Goal: Transaction & Acquisition: Purchase product/service

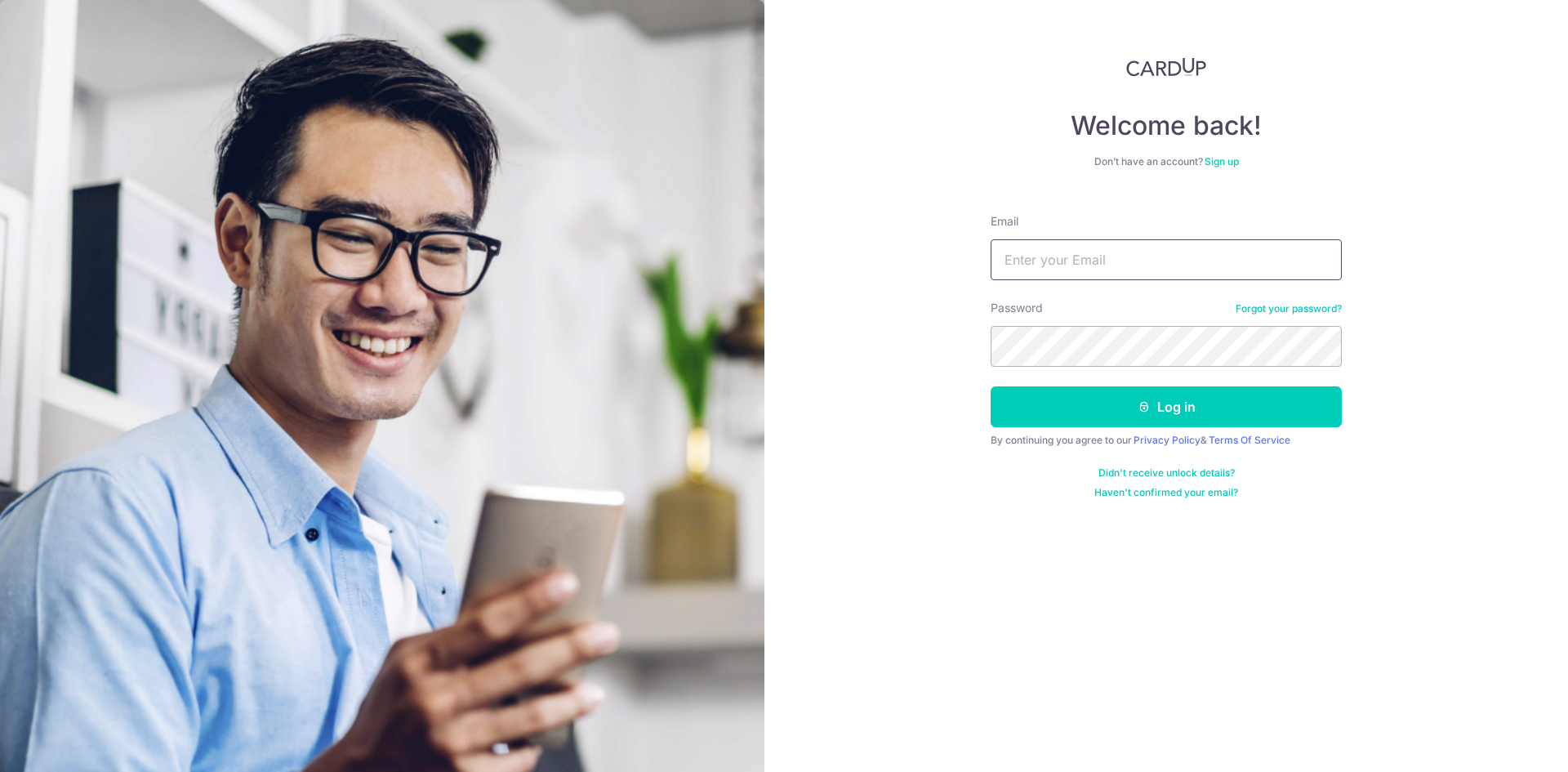
click at [1182, 247] on input "Email" at bounding box center [1166, 259] width 351 height 41
type input "randy.1994@live.com"
click at [990, 387] on button "Log in" at bounding box center [1166, 407] width 351 height 41
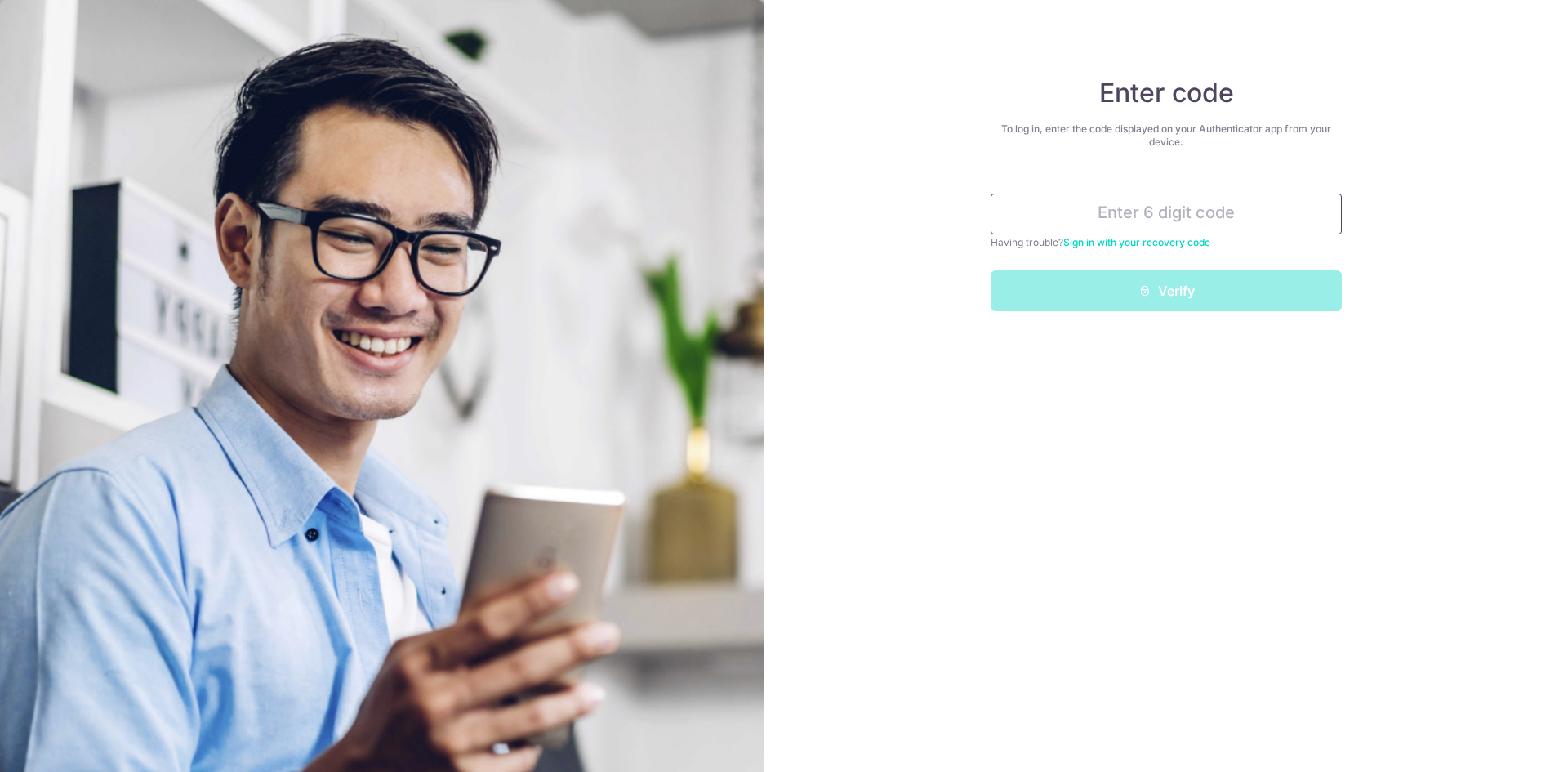
click at [1196, 211] on input "text" at bounding box center [1166, 214] width 351 height 41
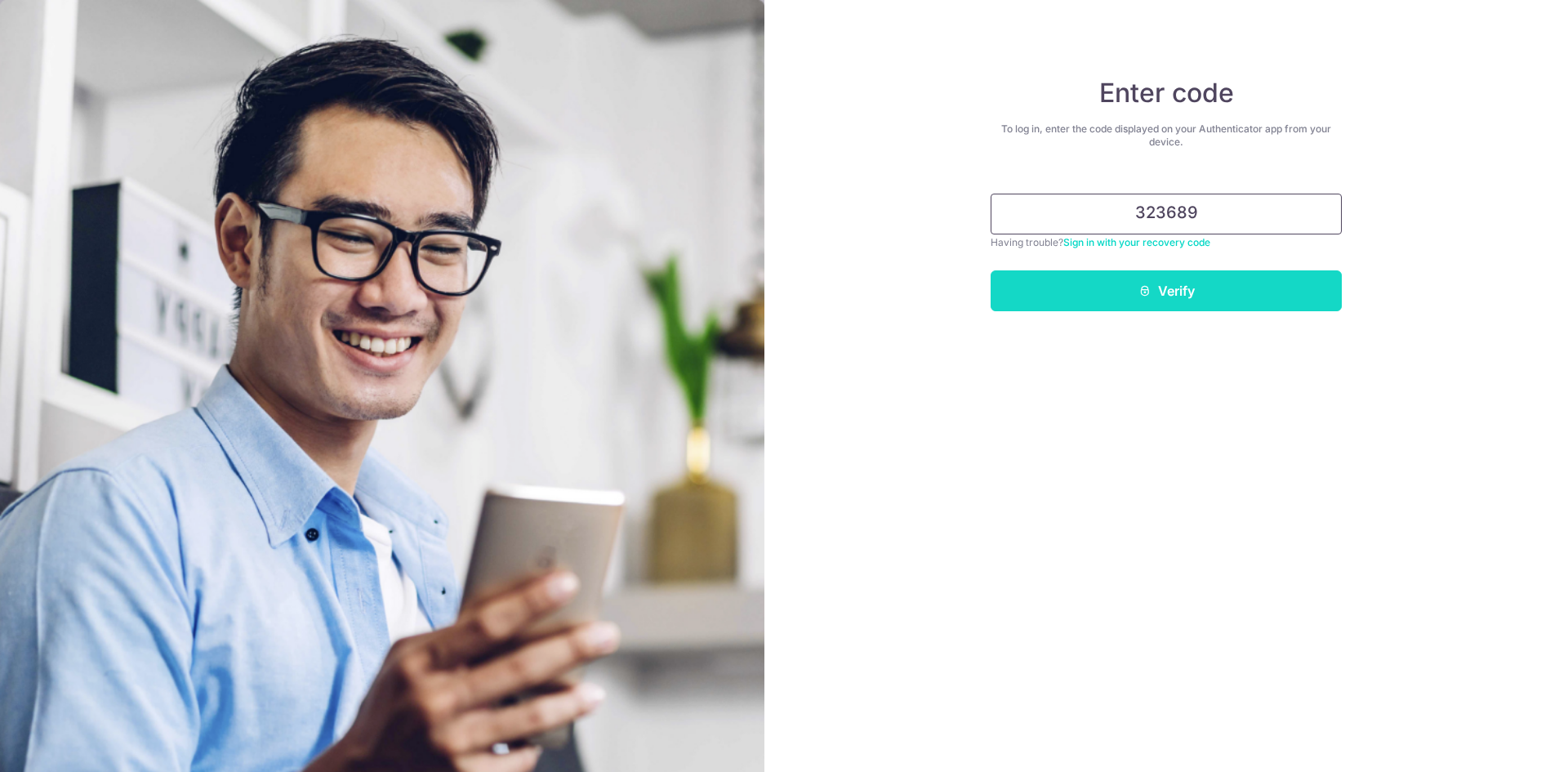
type input "323689"
click at [1257, 291] on button "Verify" at bounding box center [1166, 291] width 351 height 41
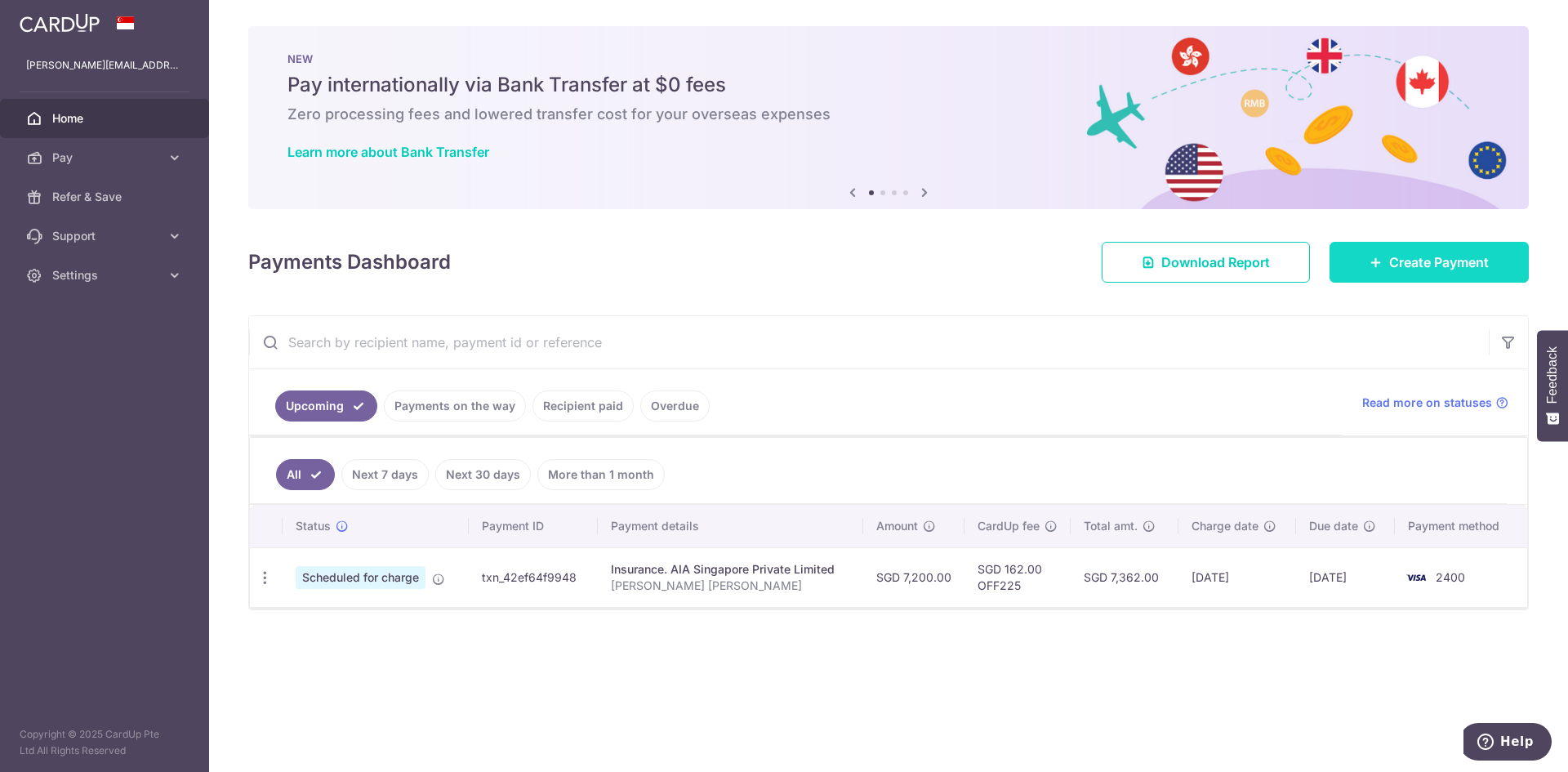
click at [1417, 267] on span "Create Payment" at bounding box center [1439, 262] width 100 height 19
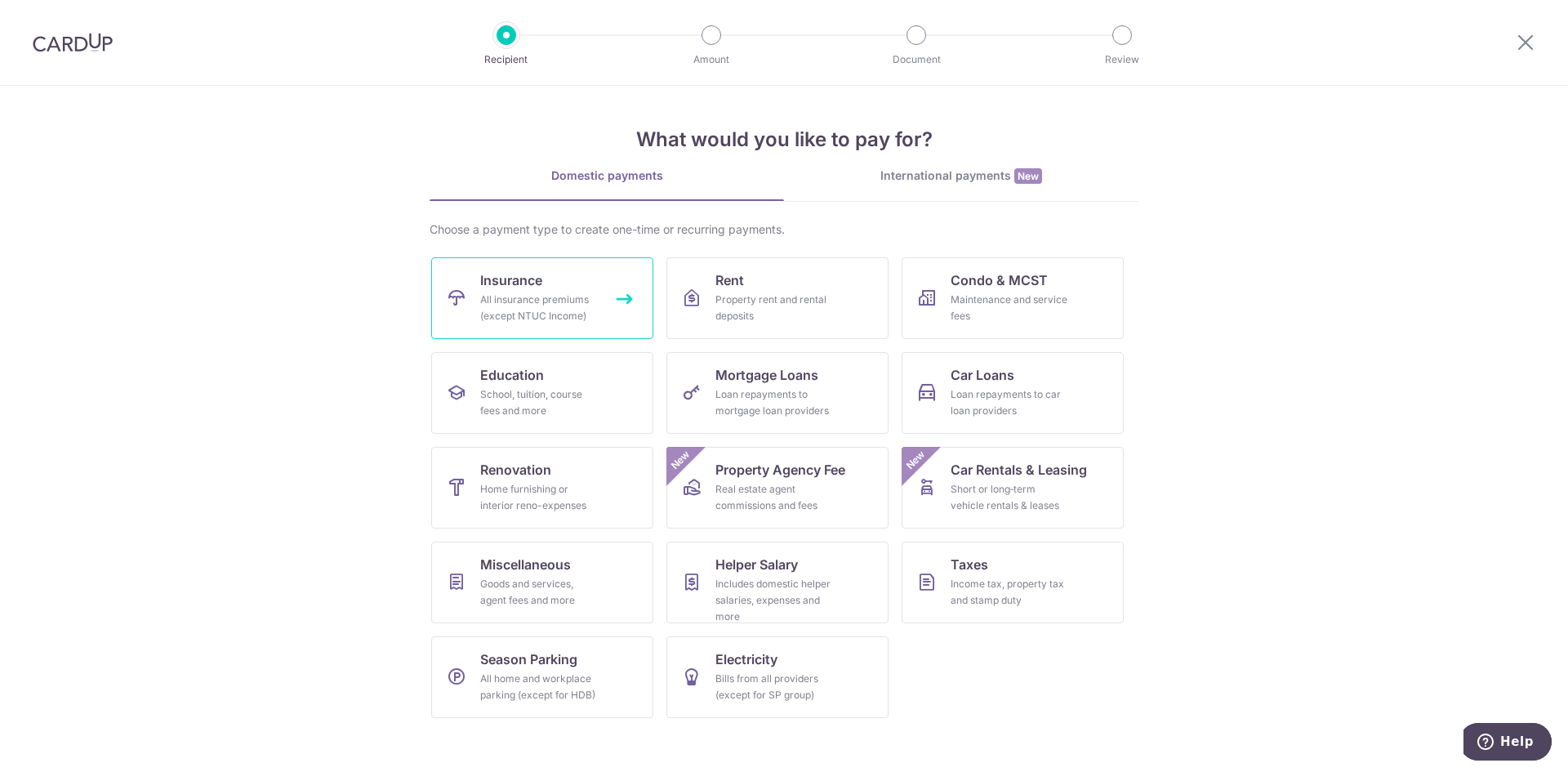
click at [566, 311] on div "All insurance premiums (except NTUC Income)" at bounding box center [538, 308] width 118 height 33
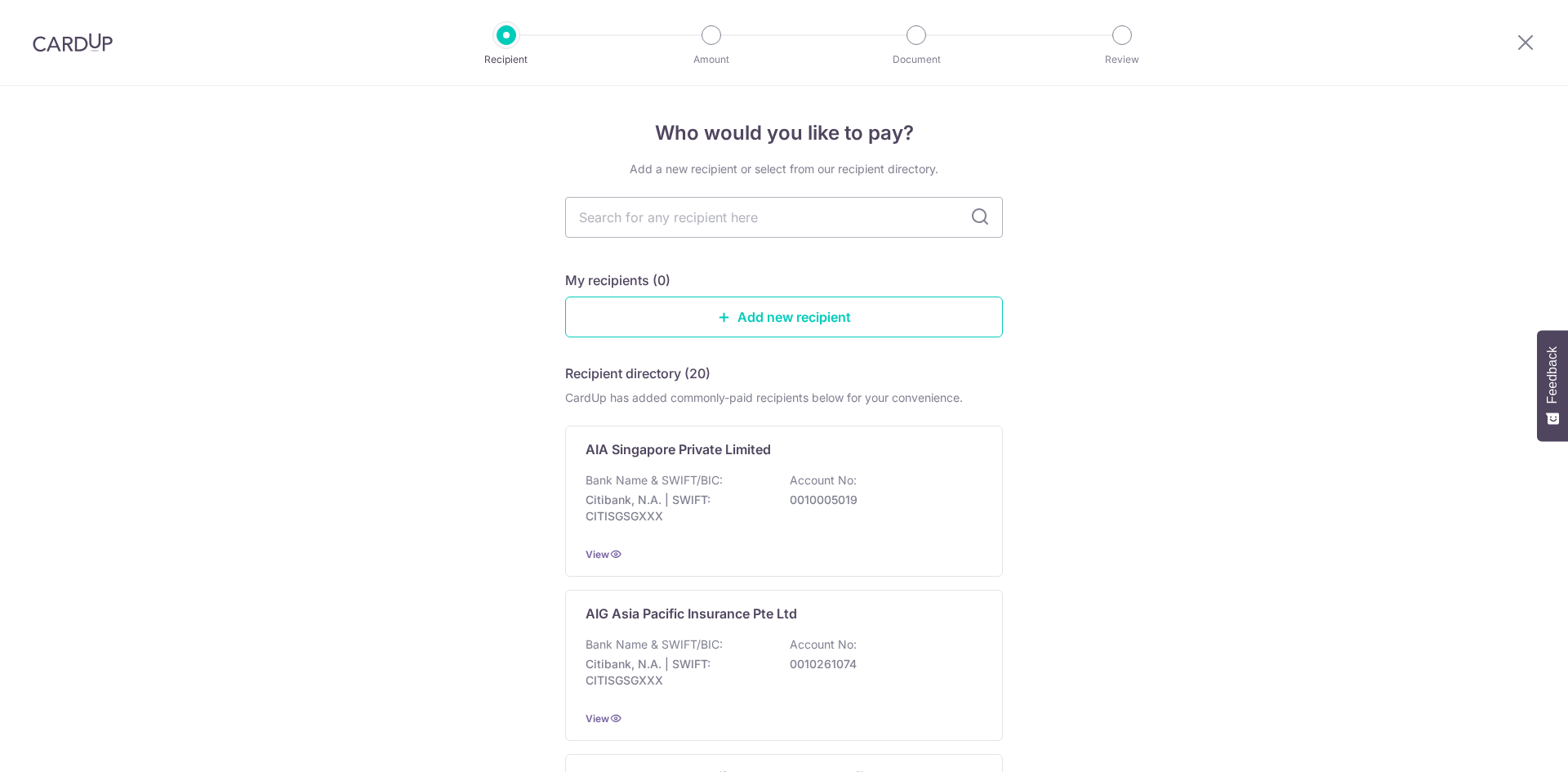
click at [797, 208] on input "text" at bounding box center [784, 217] width 438 height 41
click at [722, 208] on input "text" at bounding box center [784, 217] width 438 height 41
click at [771, 473] on div "Bank Name & SWIFT/BIC: Citibank, N.A. | SWIFT: CITISGSGXXX Account No: 00100050…" at bounding box center [784, 502] width 397 height 60
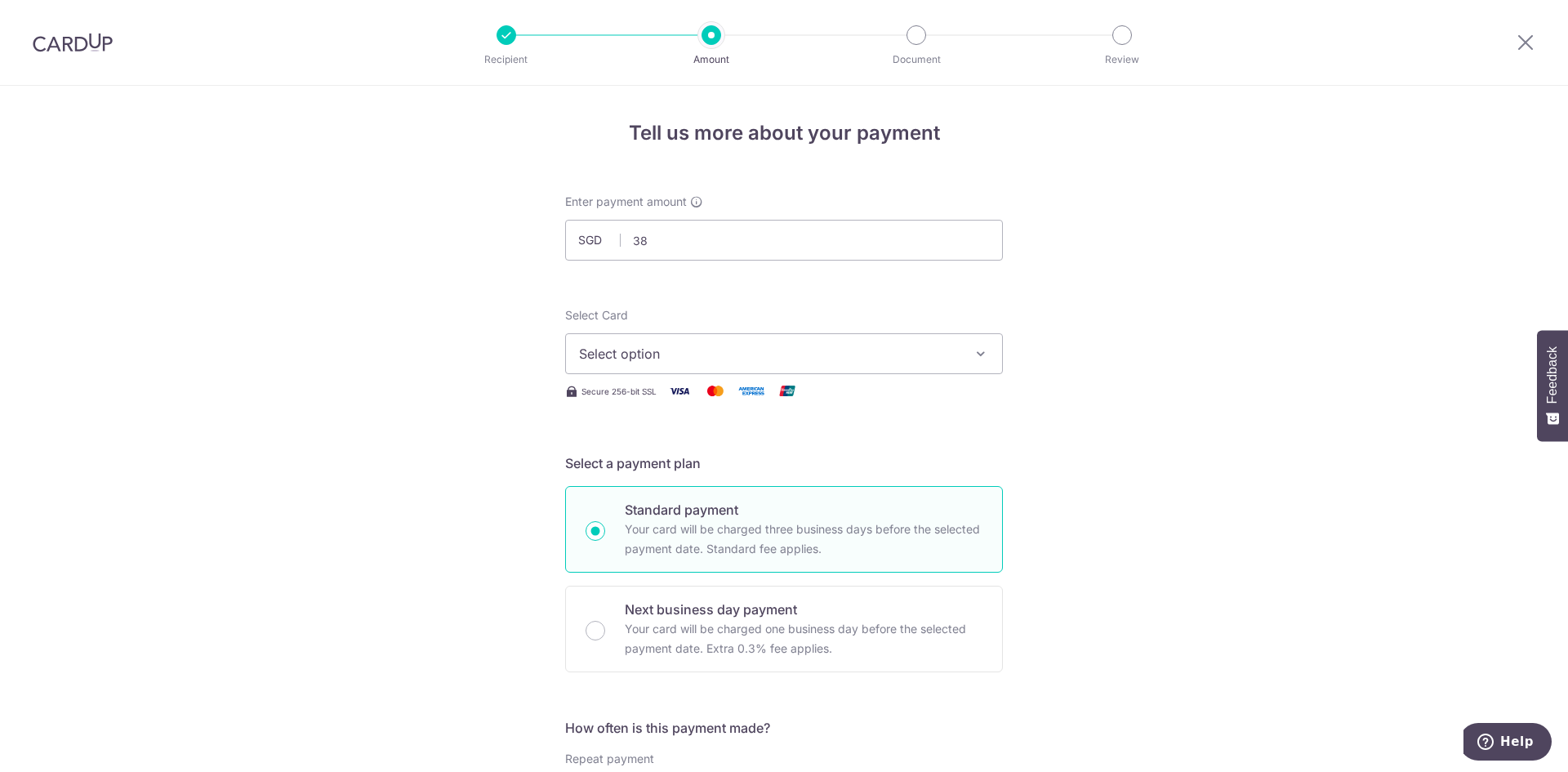
type input "3"
type input "371.82"
click at [918, 340] on button "Select option" at bounding box center [784, 353] width 438 height 41
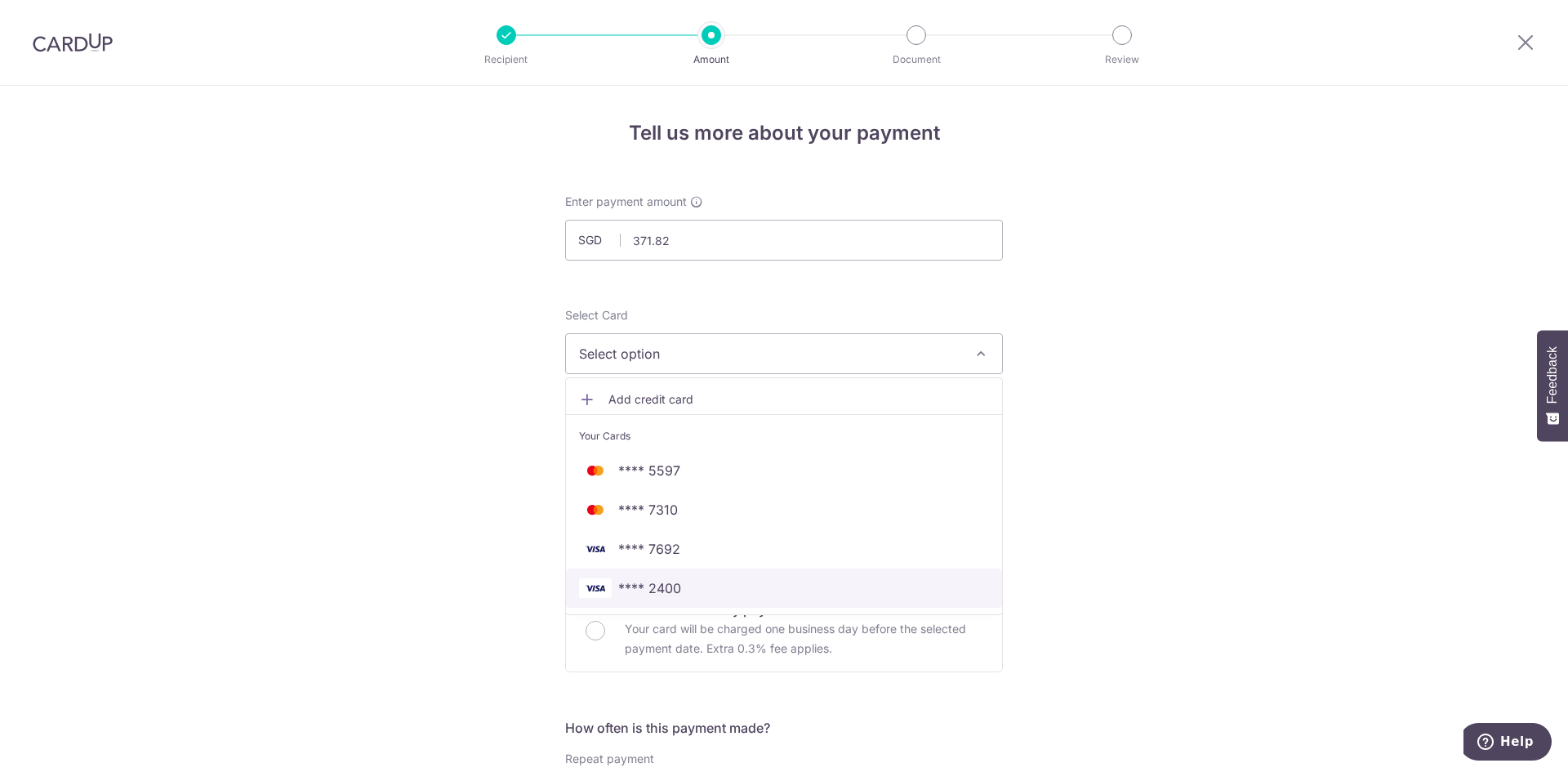
click at [760, 590] on span "**** 2400" at bounding box center [783, 589] width 410 height 19
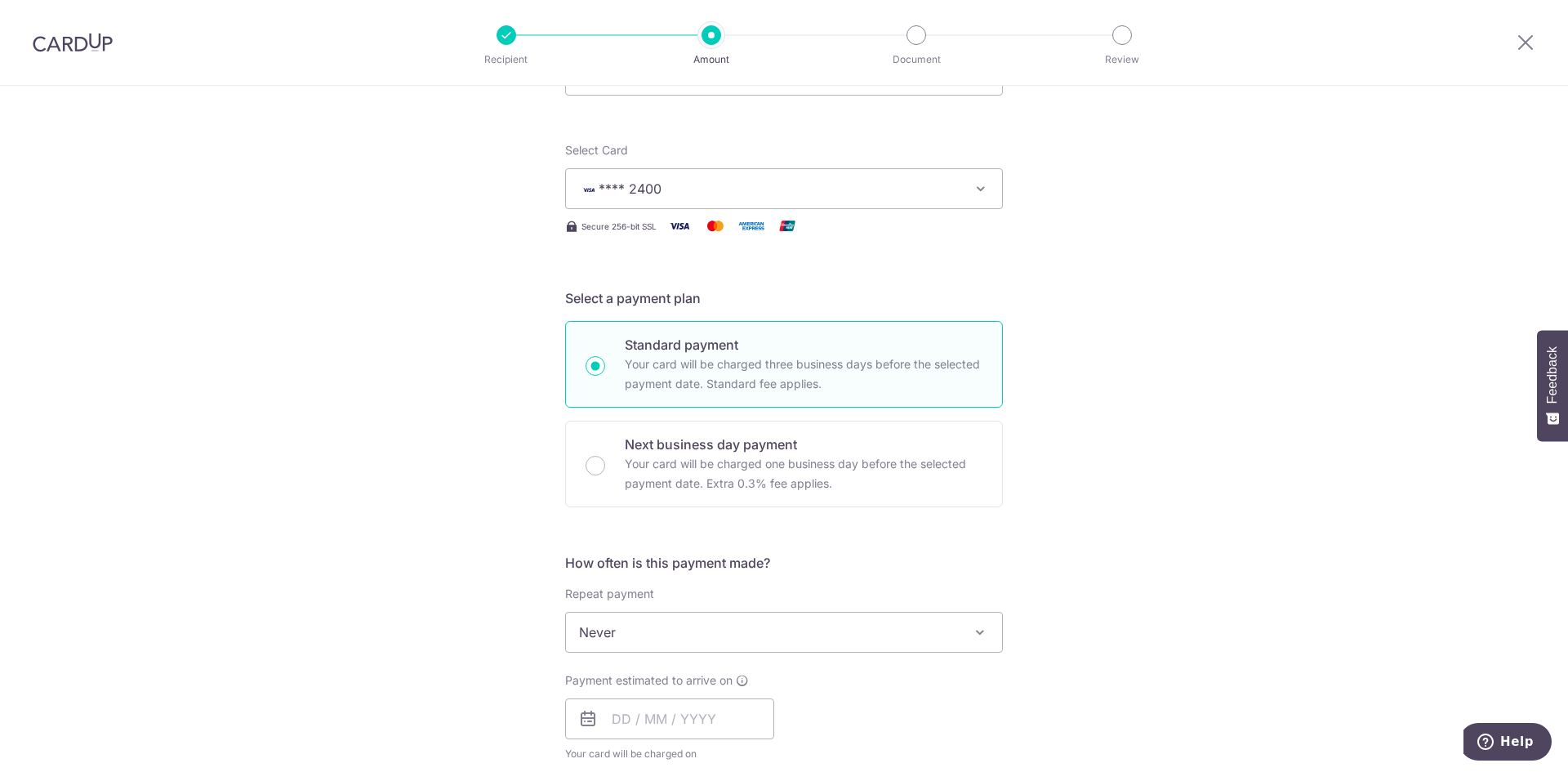
scroll to position [245, 0]
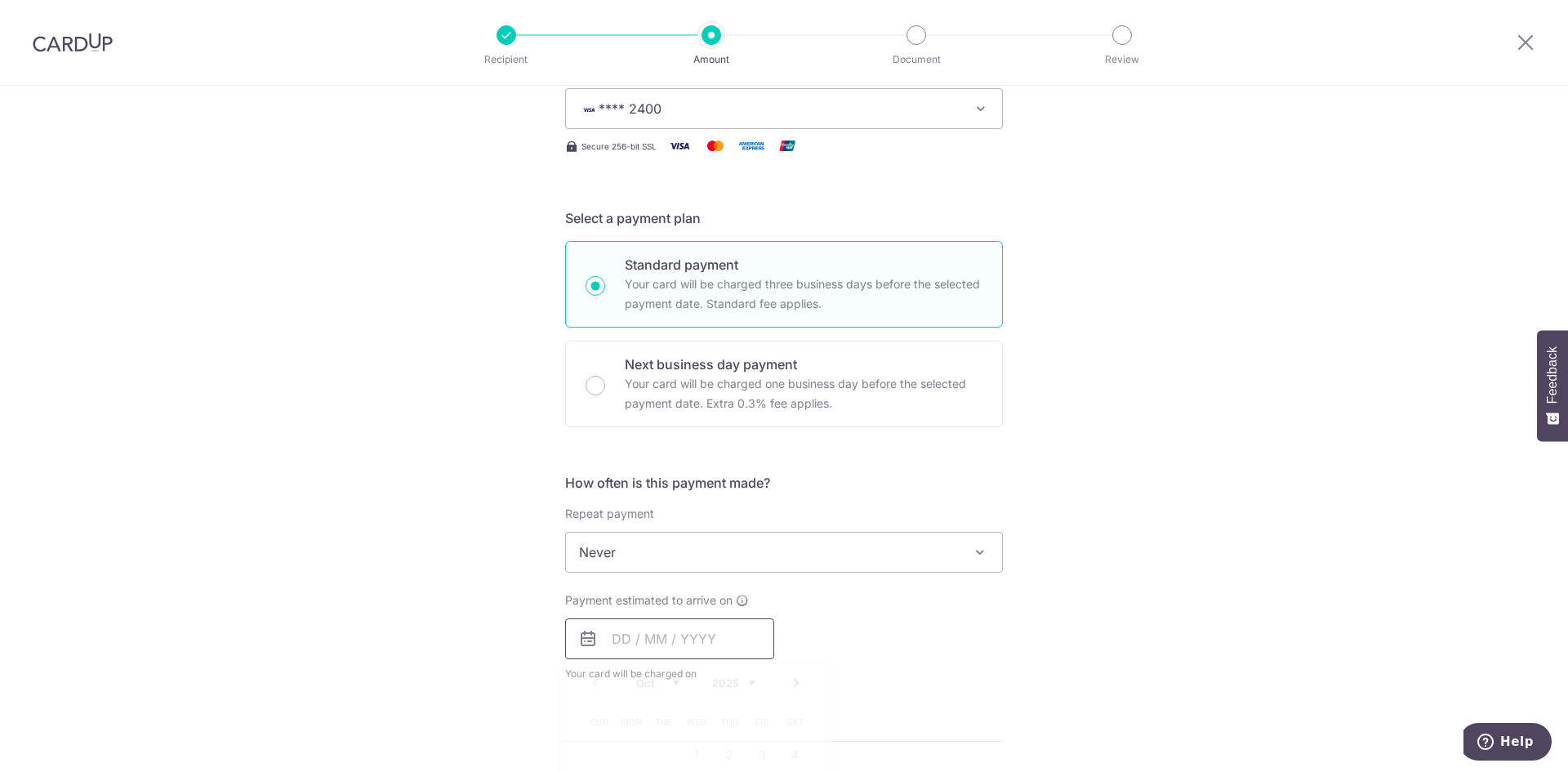
click at [715, 645] on input "text" at bounding box center [670, 639] width 209 height 41
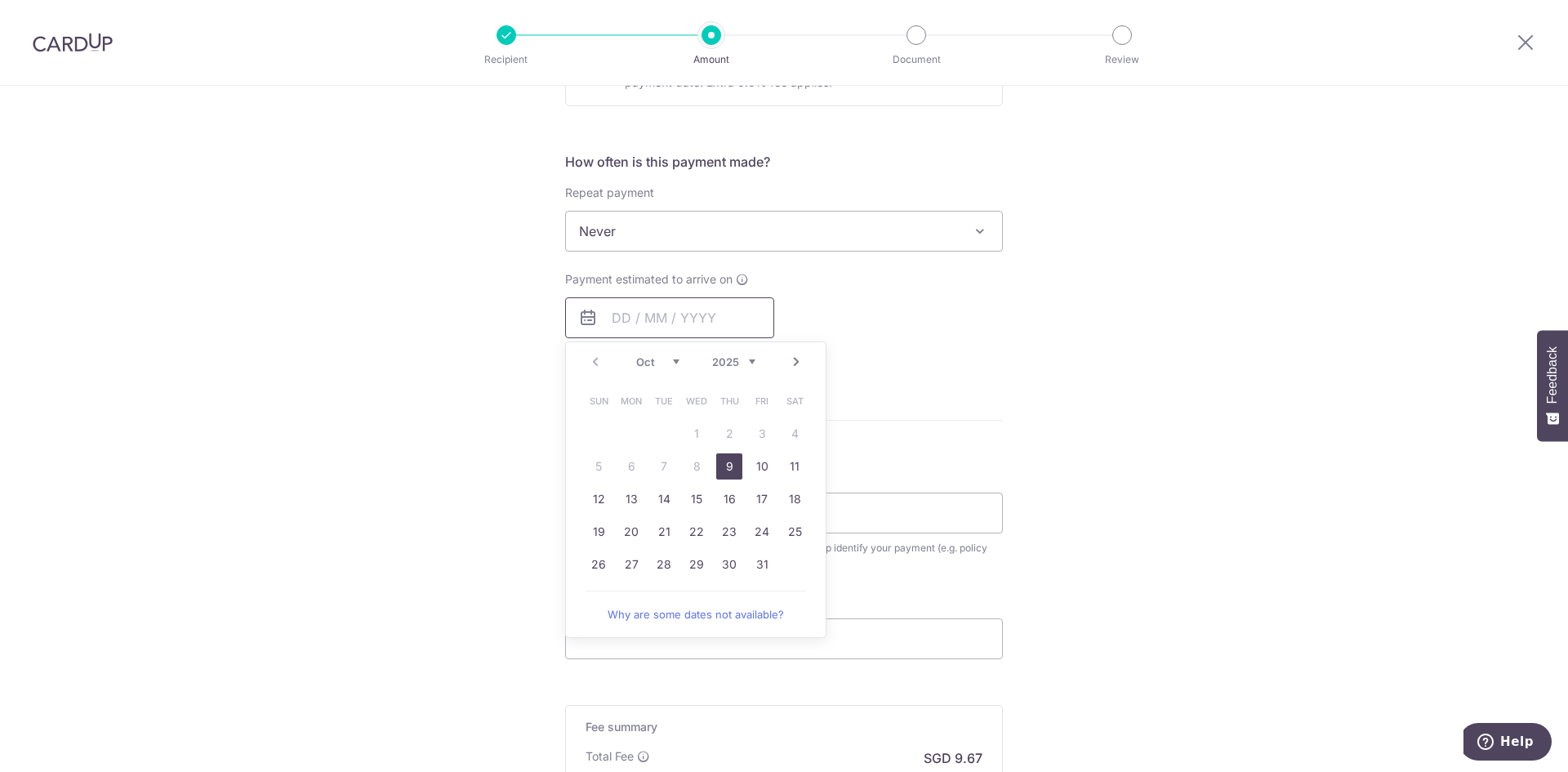
scroll to position [572, 0]
click at [725, 492] on link "16" at bounding box center [728, 493] width 26 height 26
type input "[DATE]"
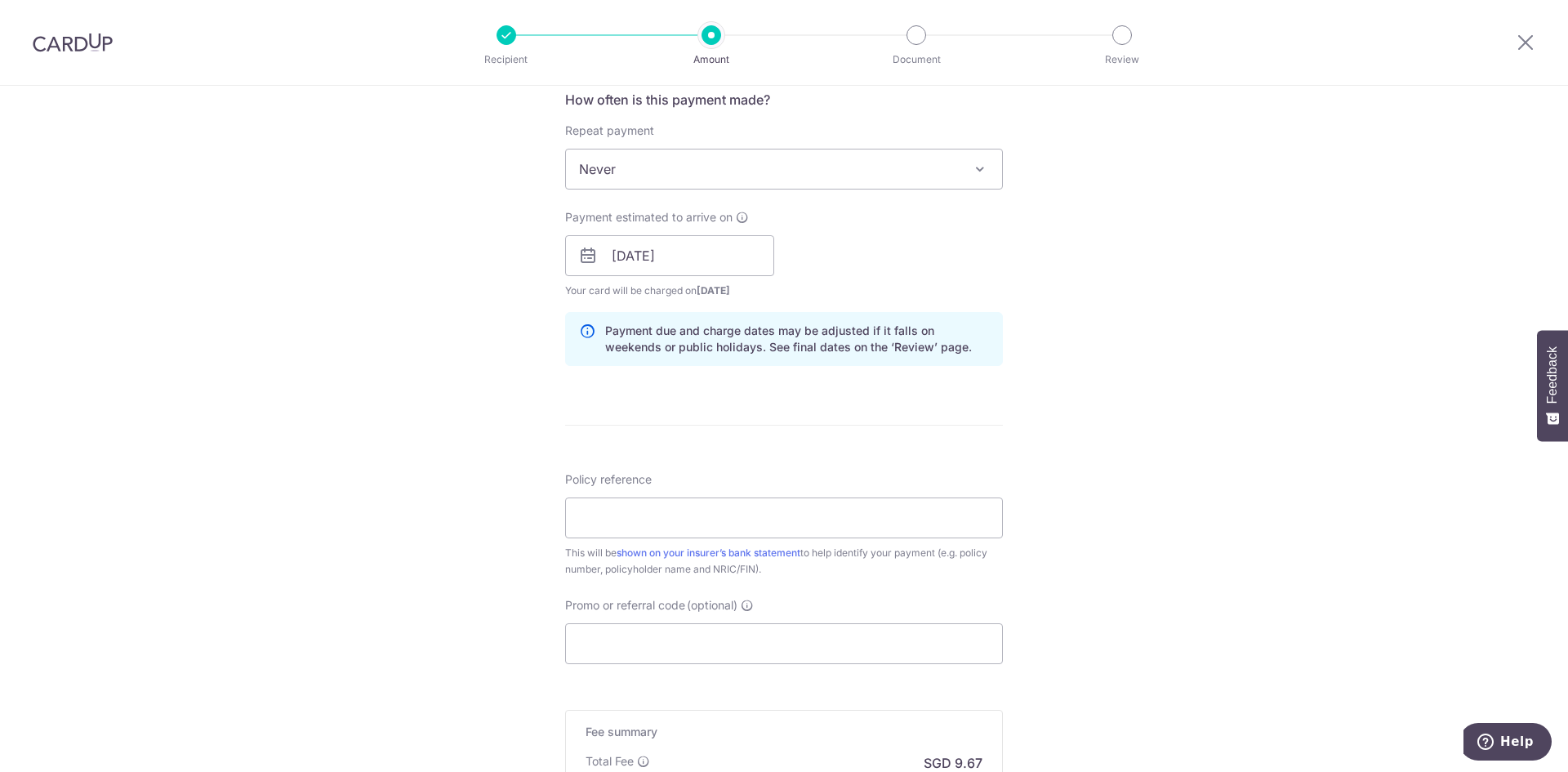
scroll to position [654, 0]
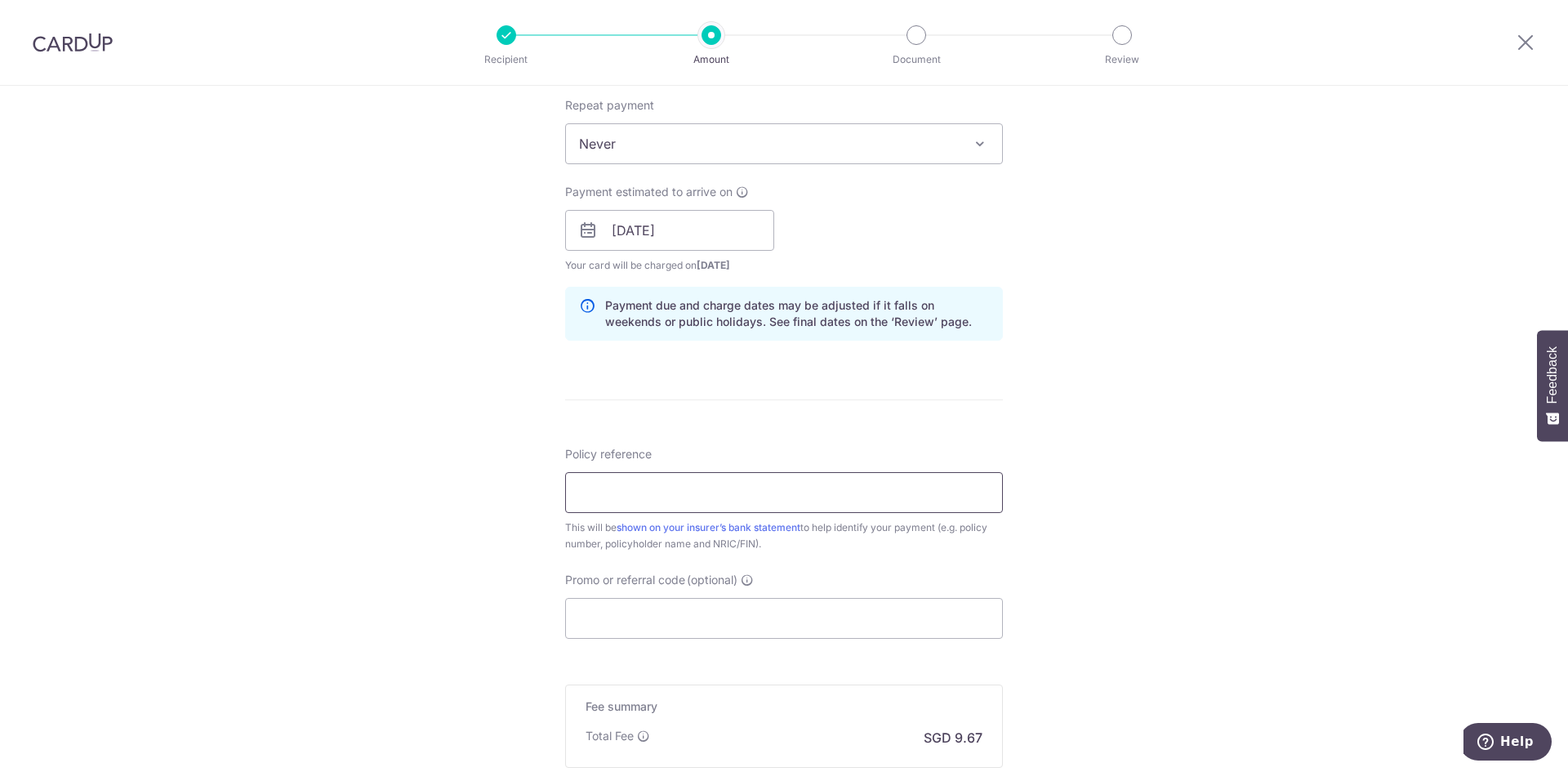
click at [796, 488] on input "Policy reference" at bounding box center [784, 493] width 438 height 41
drag, startPoint x: 796, startPoint y: 488, endPoint x: 784, endPoint y: 497, distance: 15.0
click at [796, 488] on input "Policy reference" at bounding box center [784, 493] width 438 height 41
type input "Randy Ang Wei Wu"
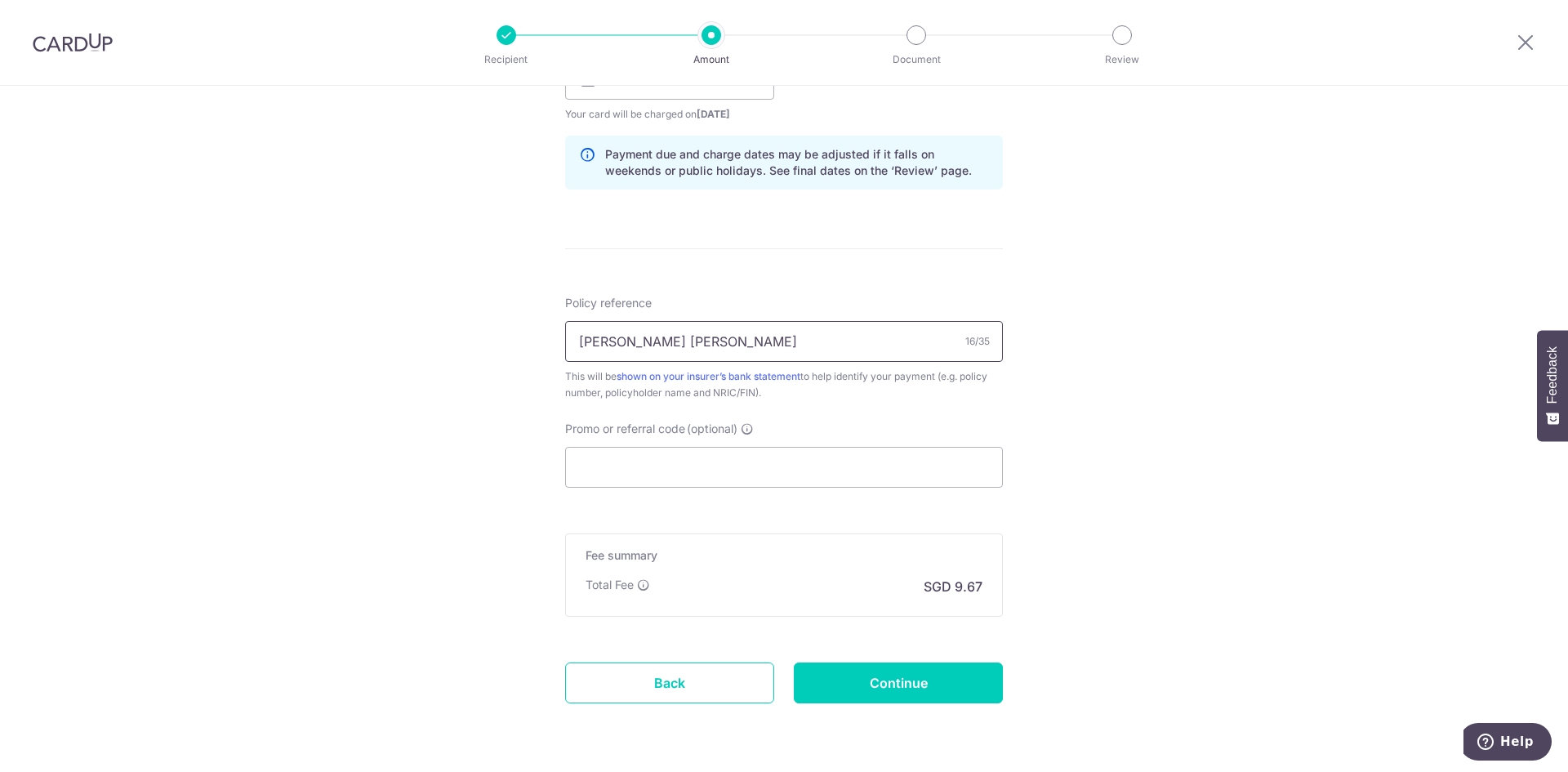
scroll to position [777, 0]
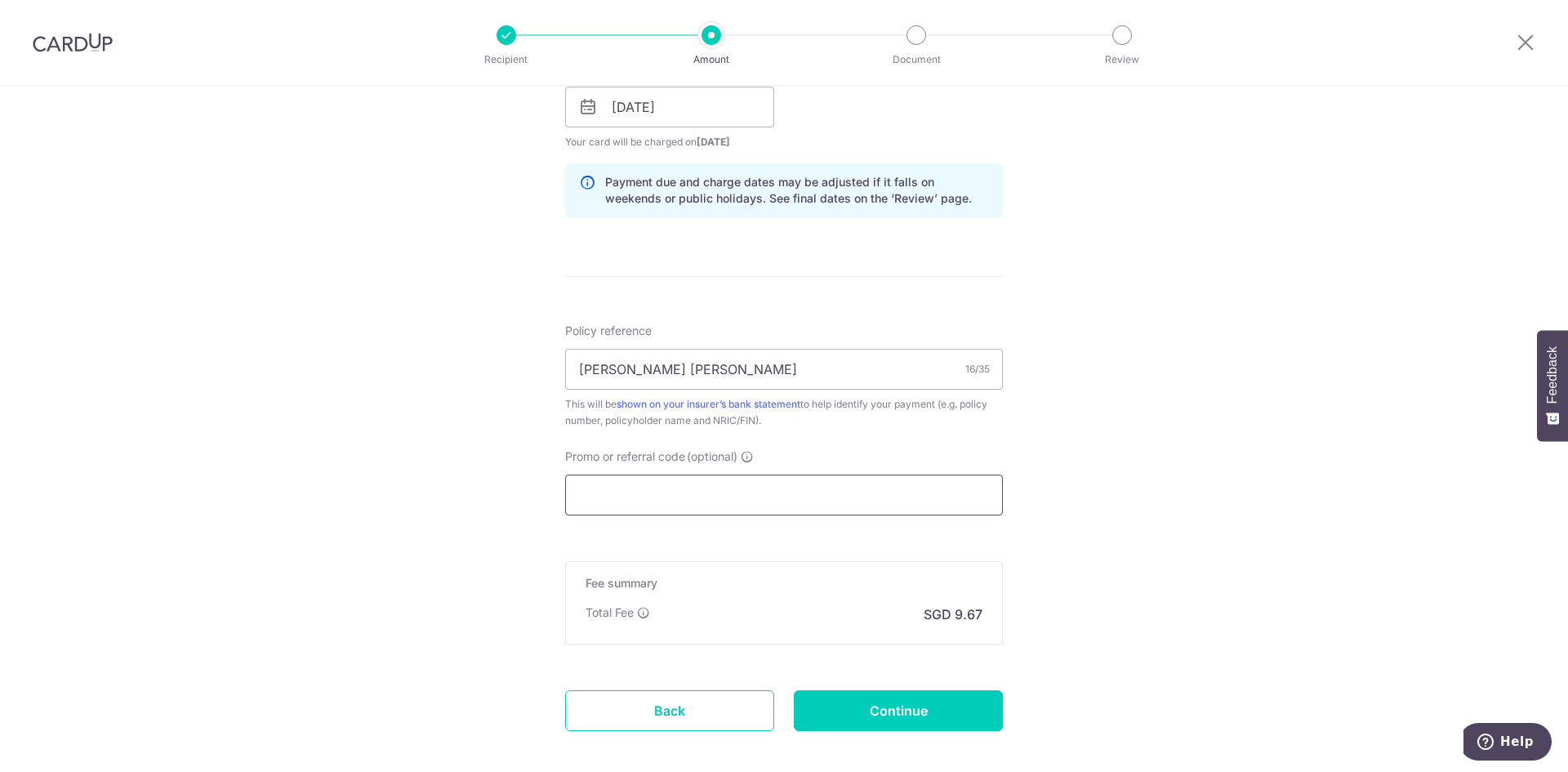
click at [797, 505] on input "Promo or referral code (optional)" at bounding box center [784, 495] width 438 height 41
paste input "OFF225"
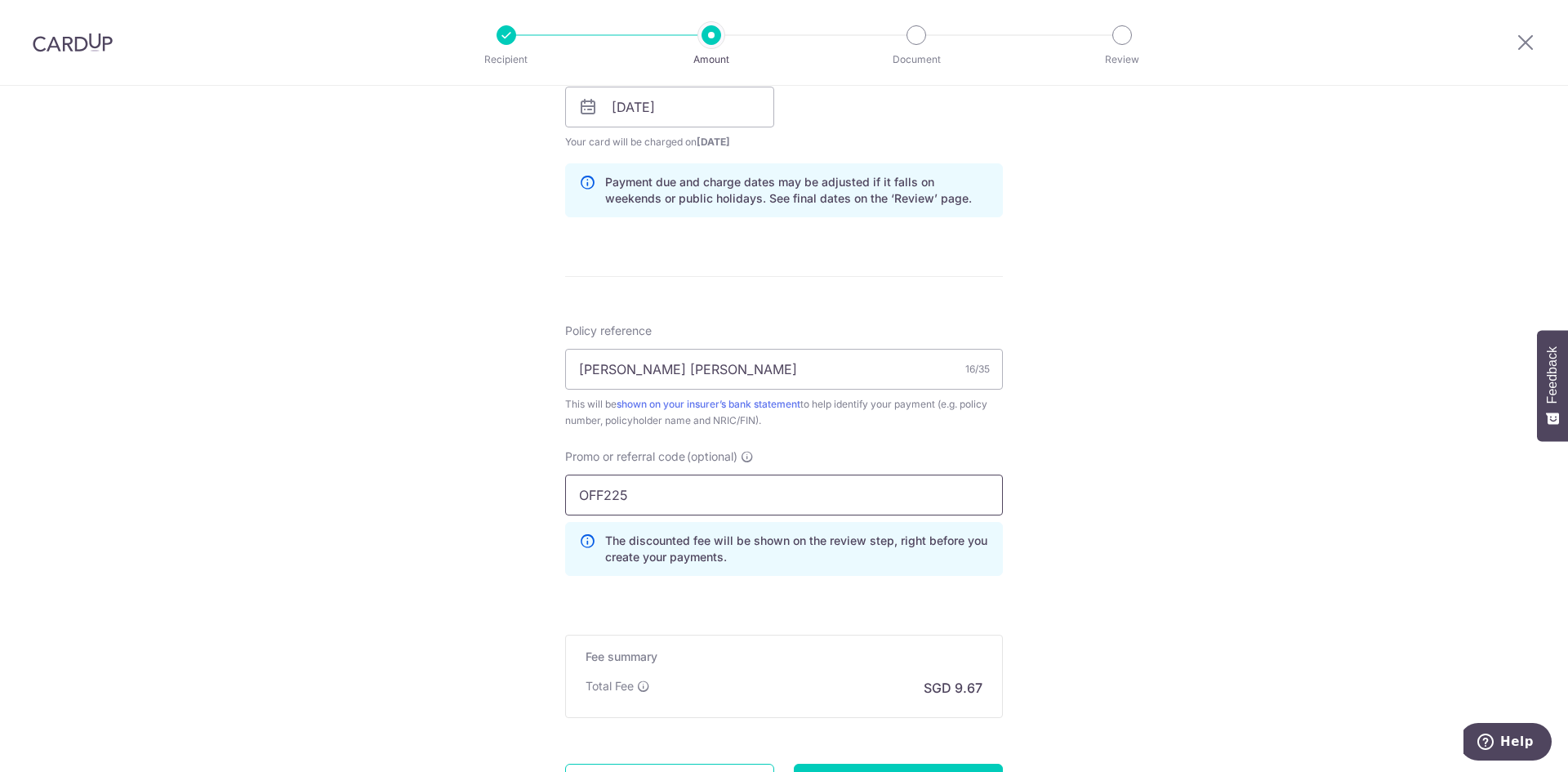
type input "OFF225"
click at [1243, 470] on div "Tell us more about your payment Enter payment amount SGD 371.82 371.82 Select C…" at bounding box center [784, 118] width 1568 height 1619
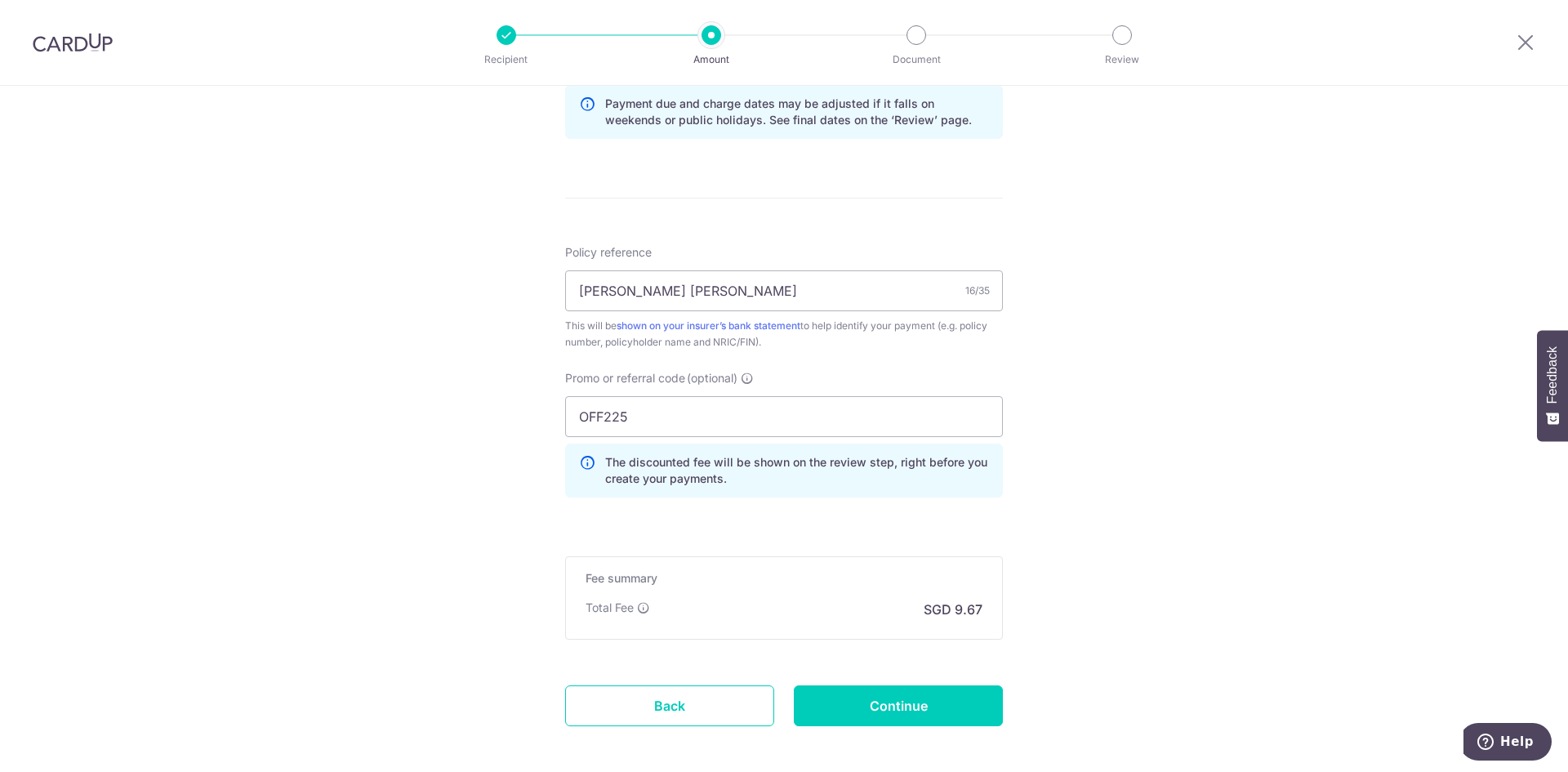
scroll to position [932, 0]
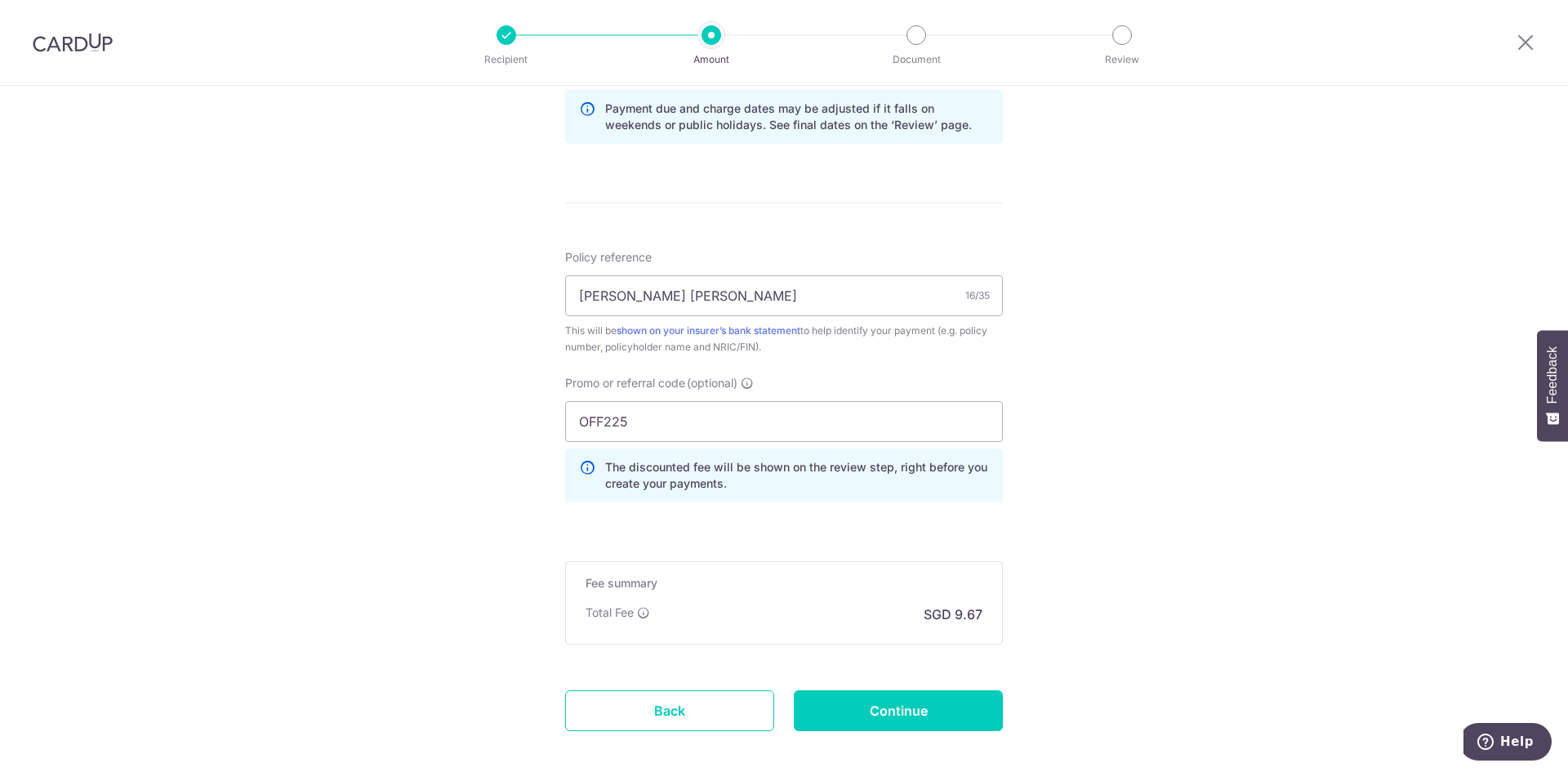
click at [1146, 520] on div "Tell us more about your payment Enter payment amount SGD 371.82 371.82 Select C…" at bounding box center [784, 44] width 1568 height 1619
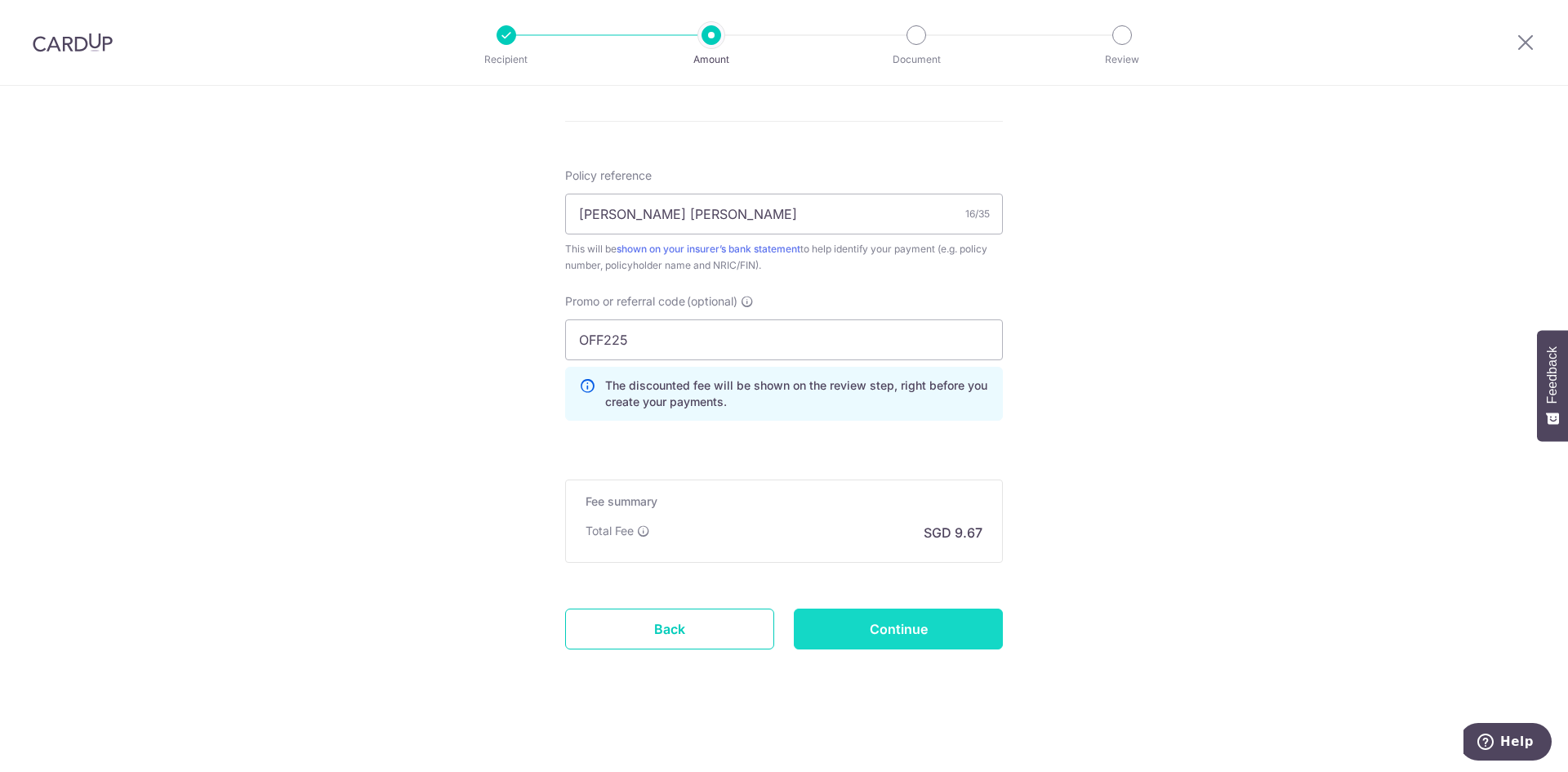
click at [957, 623] on input "Continue" at bounding box center [898, 629] width 209 height 41
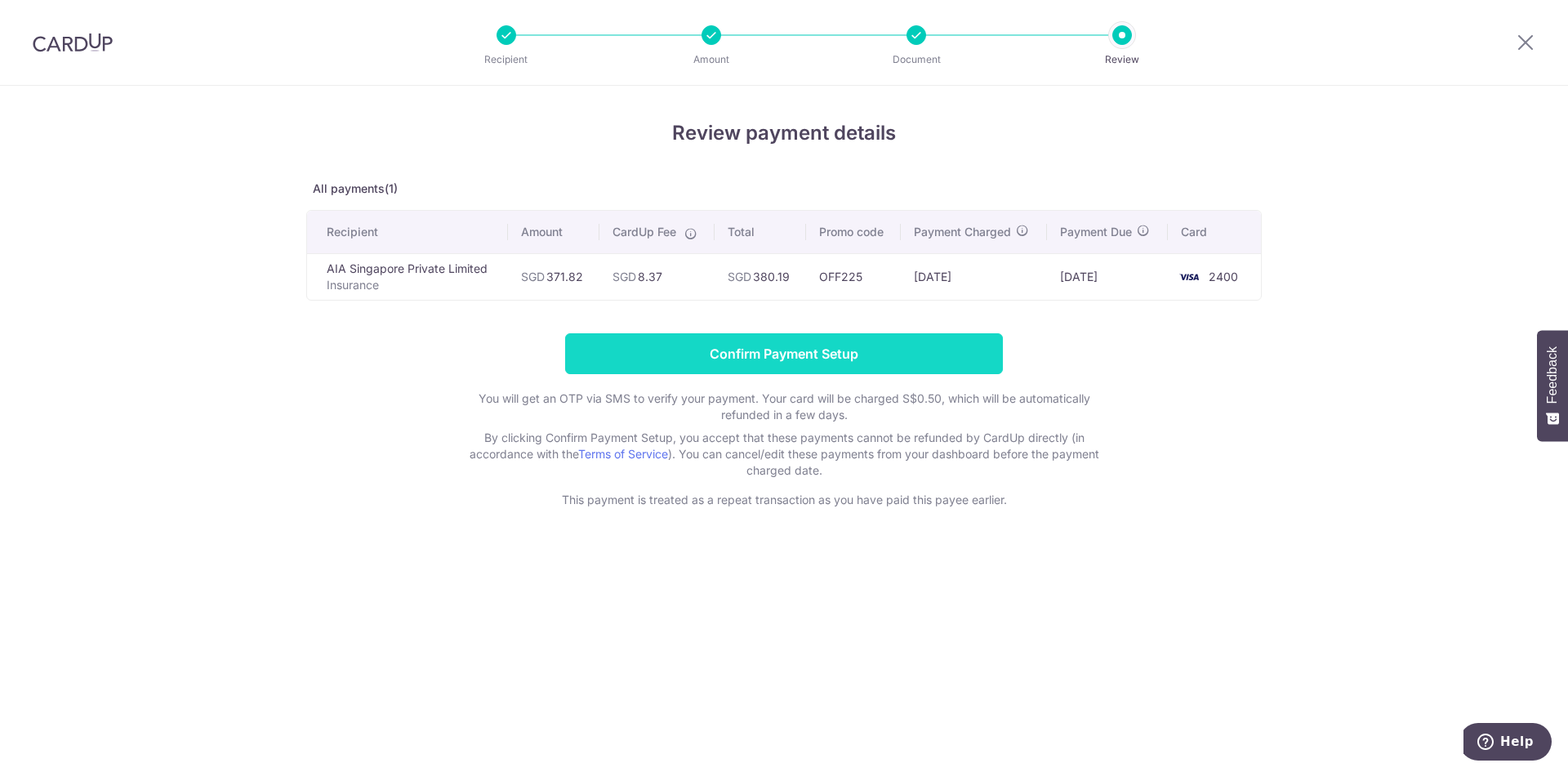
click at [756, 353] on input "Confirm Payment Setup" at bounding box center [784, 353] width 438 height 41
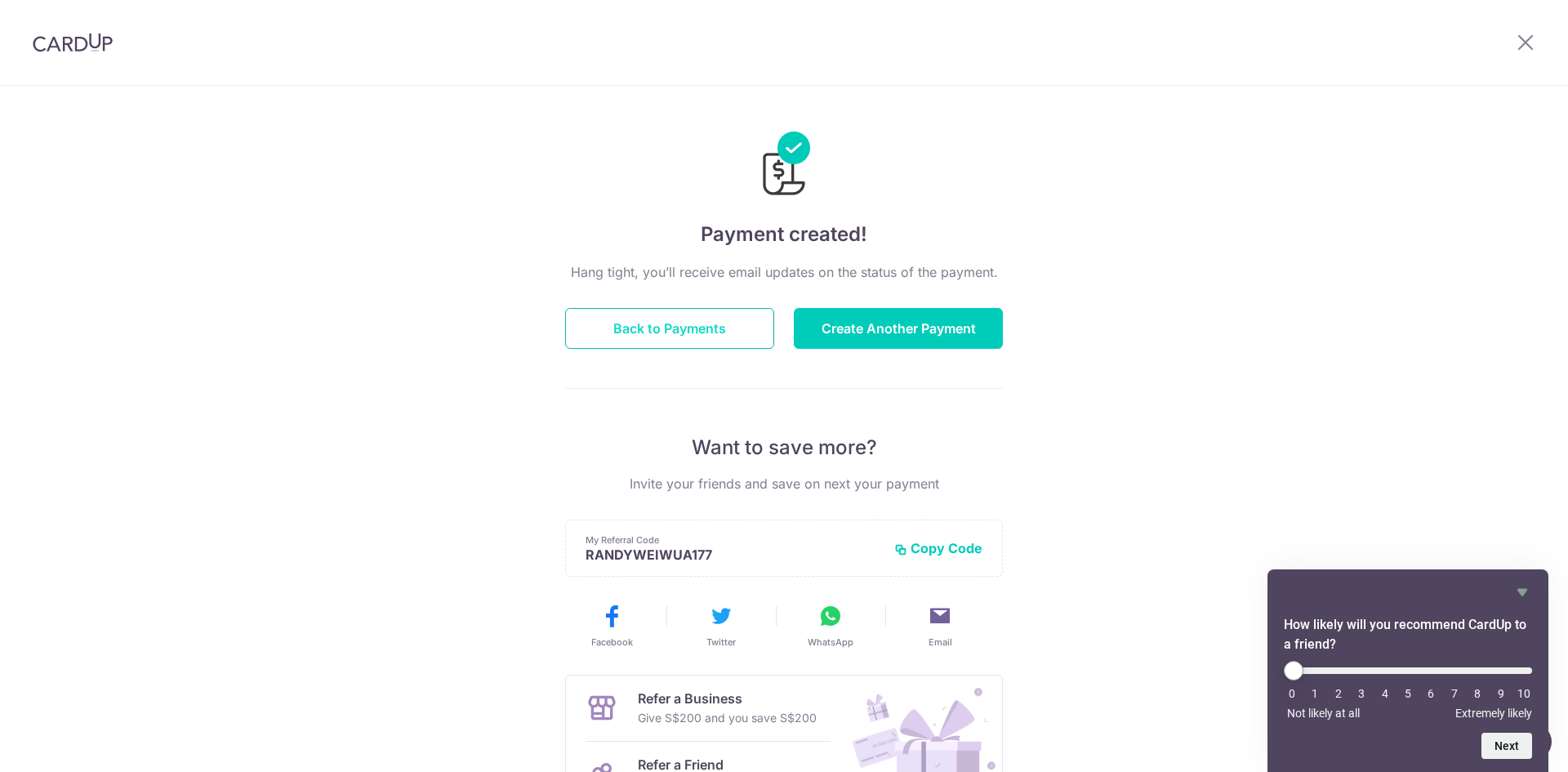
click at [694, 326] on button "Back to Payments" at bounding box center [670, 328] width 209 height 41
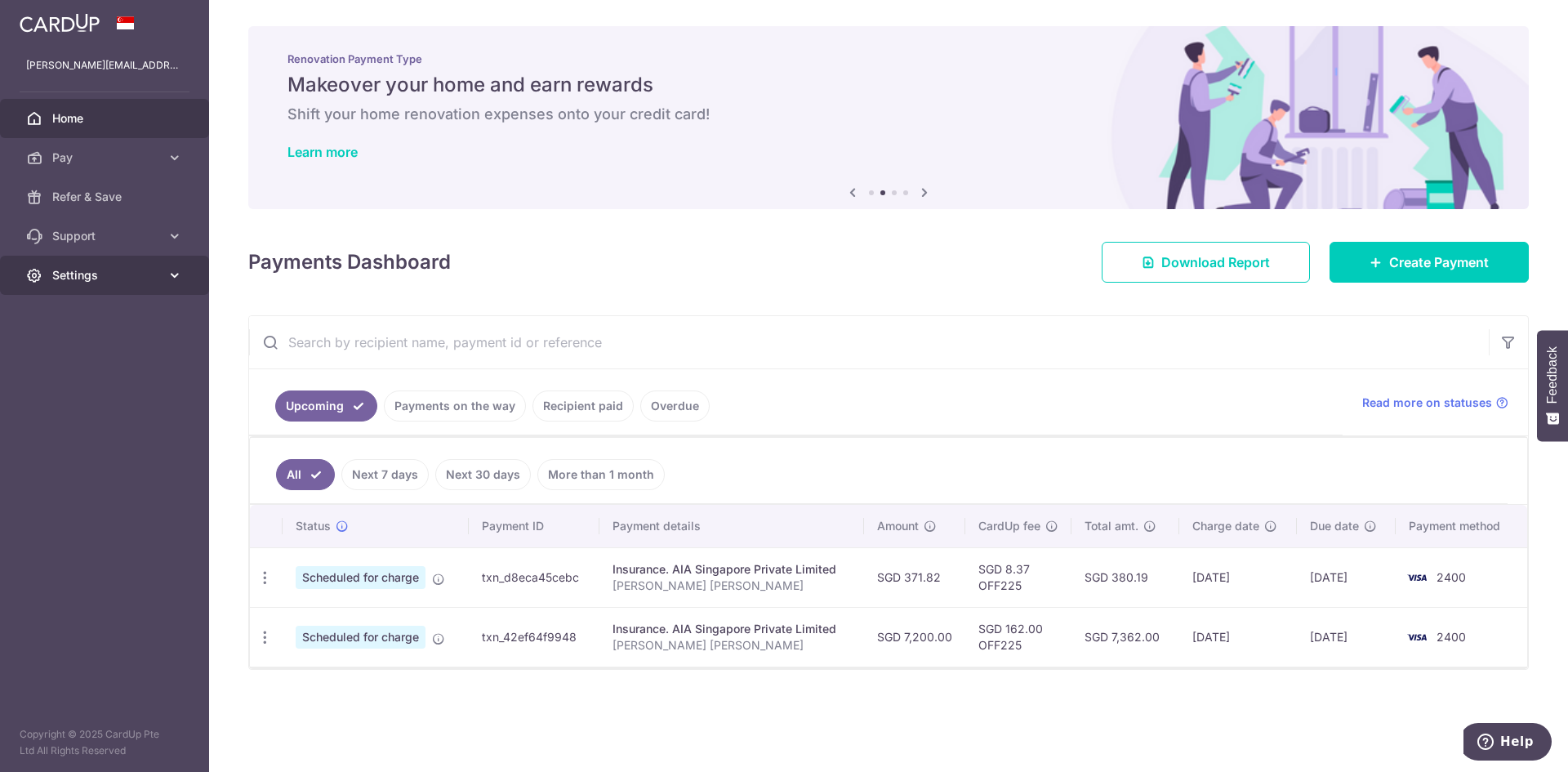
click at [156, 277] on span "Settings" at bounding box center [106, 275] width 107 height 16
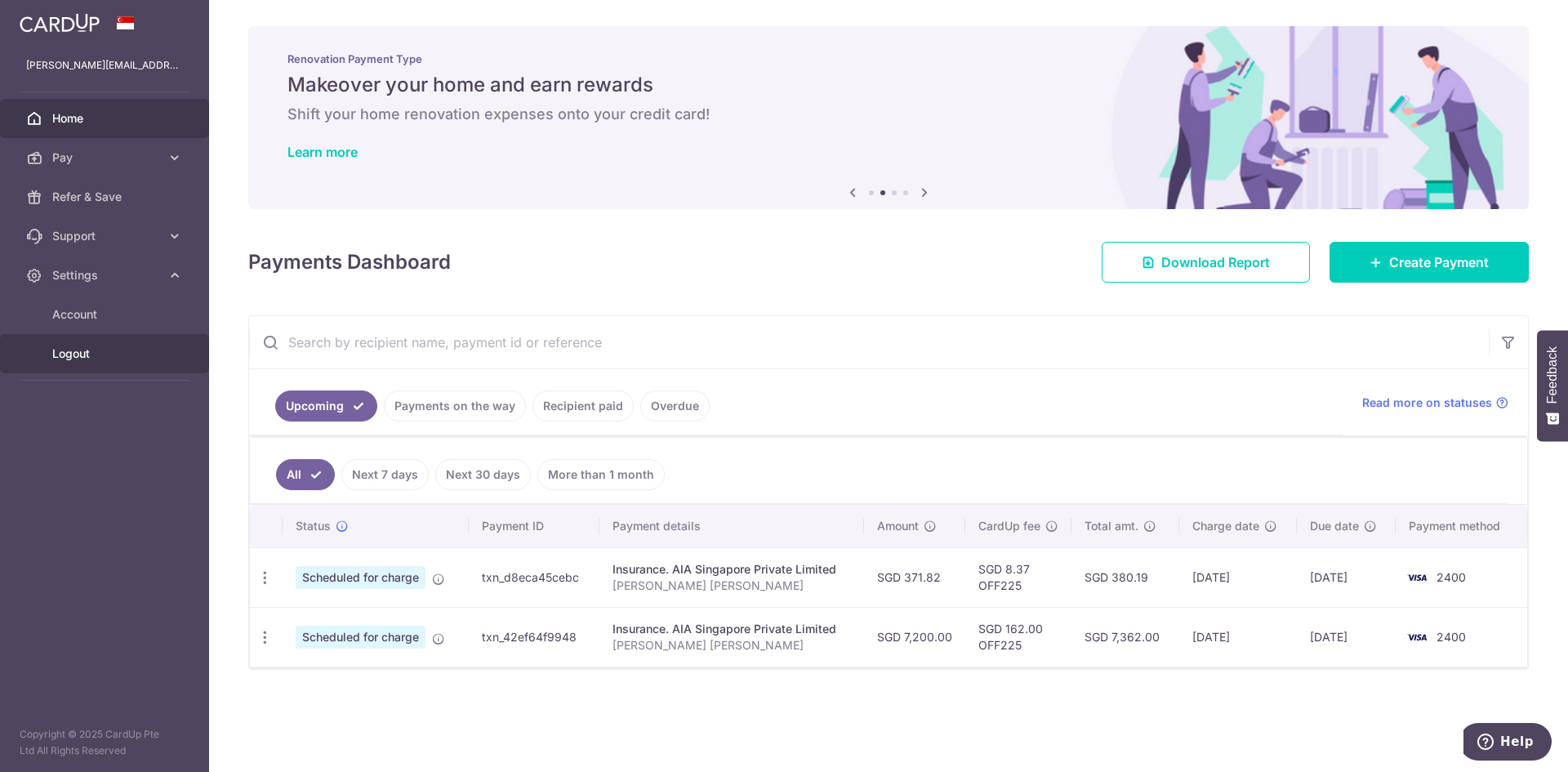
click at [134, 354] on span "Logout" at bounding box center [106, 353] width 107 height 16
